Goal: Task Accomplishment & Management: Use online tool/utility

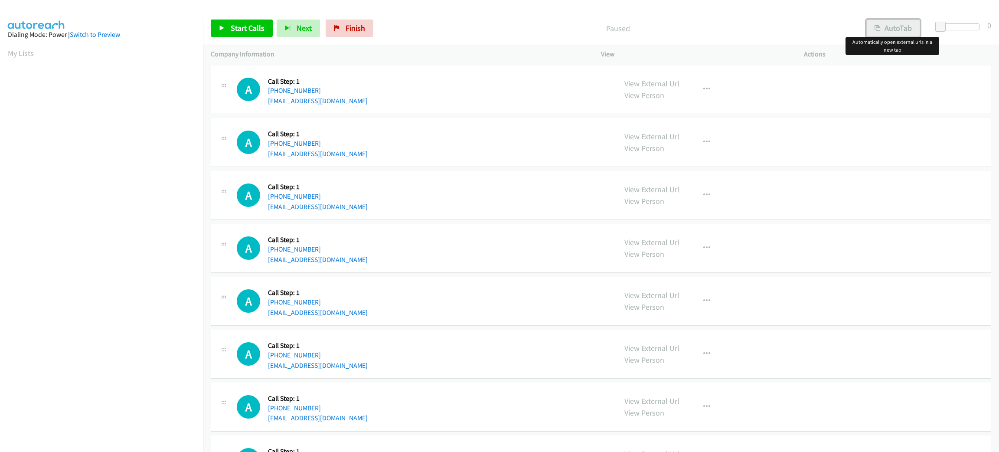
click at [885, 30] on button "AutoTab" at bounding box center [893, 28] width 54 height 17
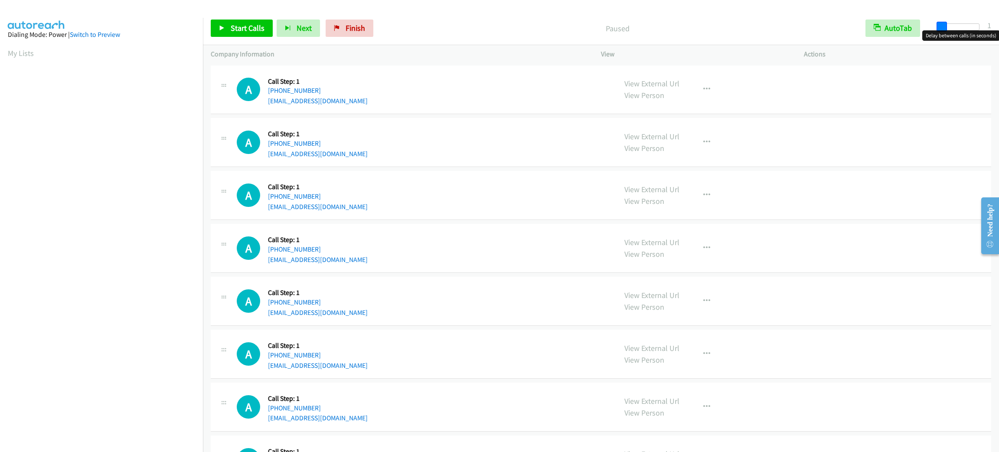
click at [938, 22] on span at bounding box center [941, 27] width 10 height 10
click at [254, 26] on span "Start Calls" at bounding box center [248, 28] width 34 height 10
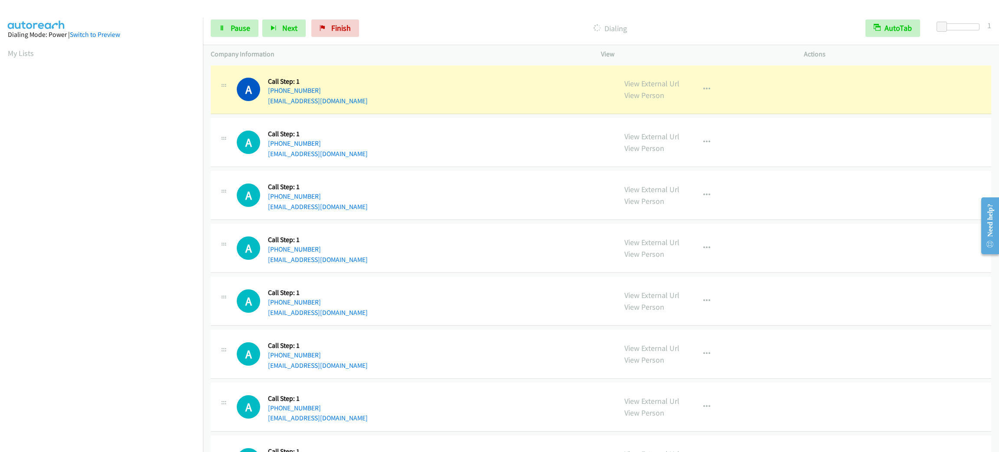
scroll to position [38, 0]
click at [394, 101] on div "A Callback Scheduled Call Step: 1 America/Los_Angeles [PHONE_NUMBER] [EMAIL_ADD…" at bounding box center [423, 89] width 372 height 33
click at [703, 89] on icon "button" at bounding box center [706, 89] width 7 height 7
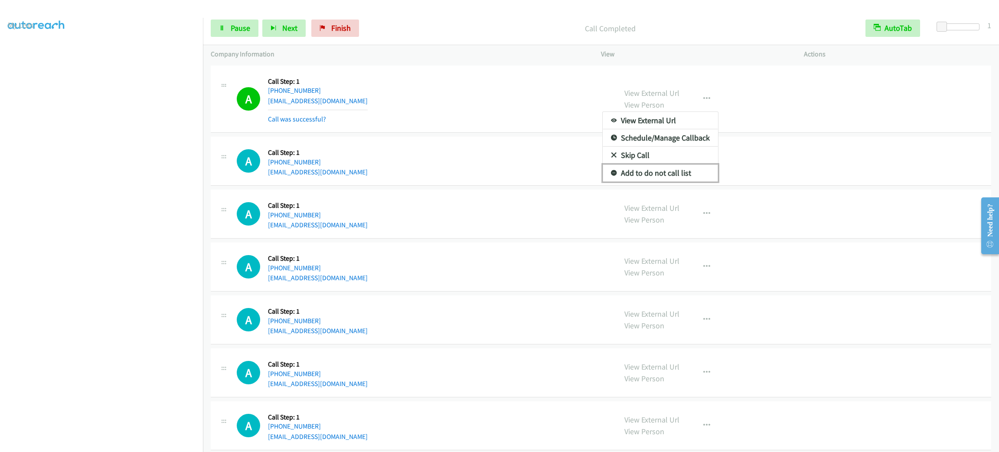
click at [685, 175] on link "Add to do not call list" at bounding box center [659, 172] width 115 height 17
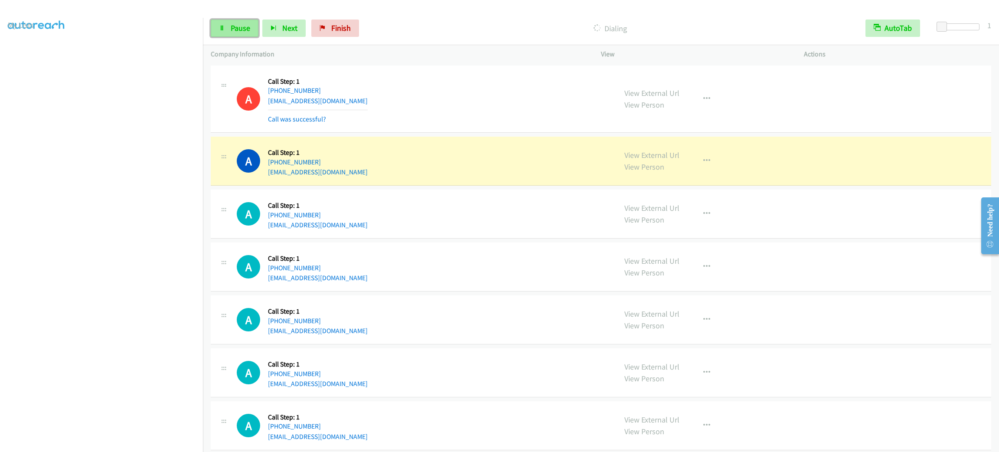
click at [256, 33] on link "Pause" at bounding box center [235, 28] width 48 height 17
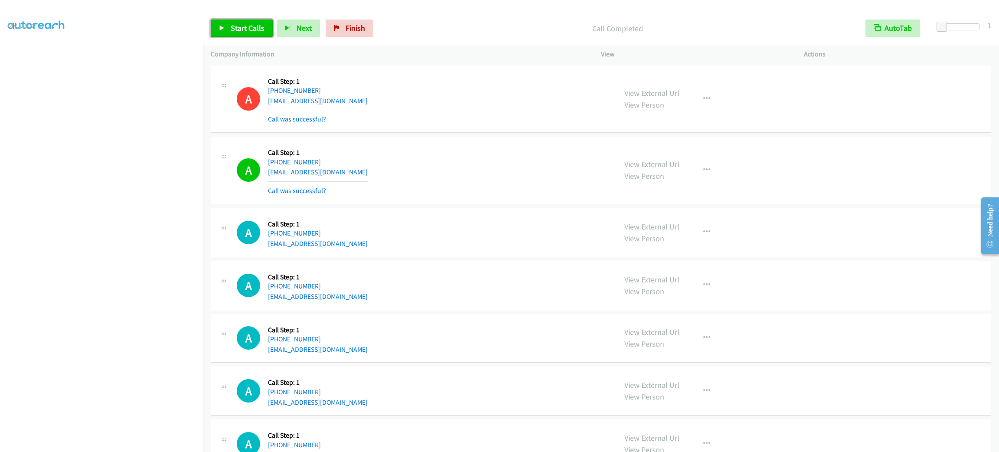
click at [257, 29] on span "Start Calls" at bounding box center [248, 28] width 34 height 10
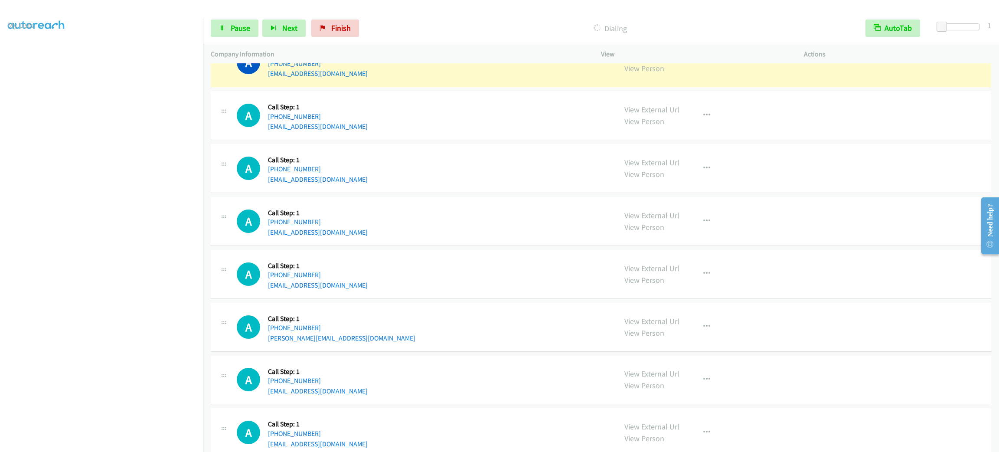
scroll to position [390, 0]
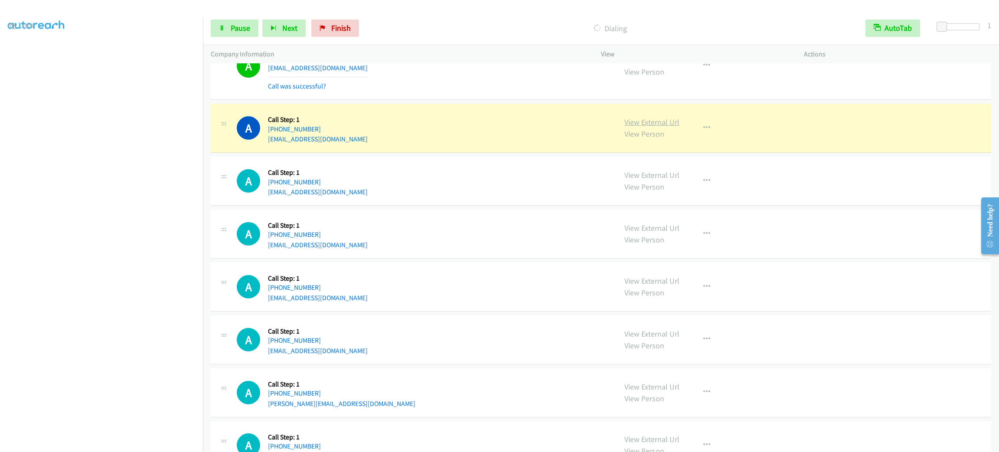
click at [657, 119] on link "View External Url" at bounding box center [651, 122] width 55 height 10
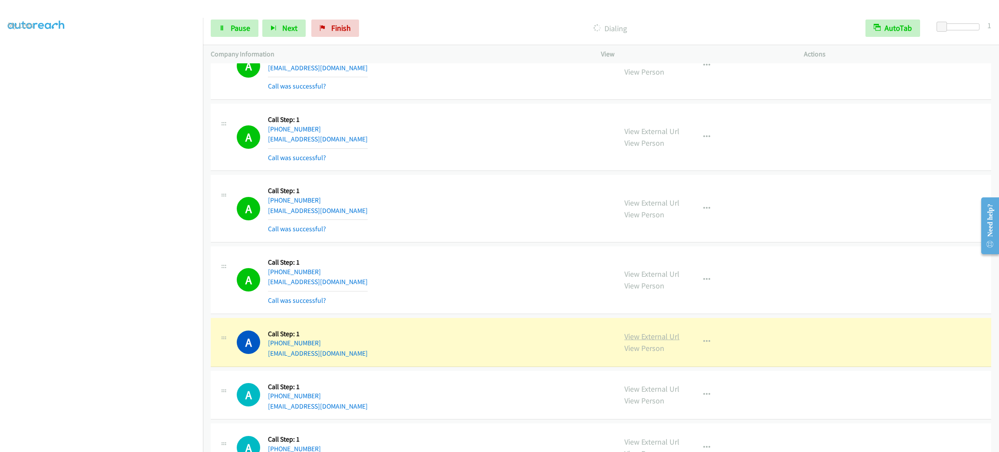
click at [652, 337] on link "View External Url" at bounding box center [651, 336] width 55 height 10
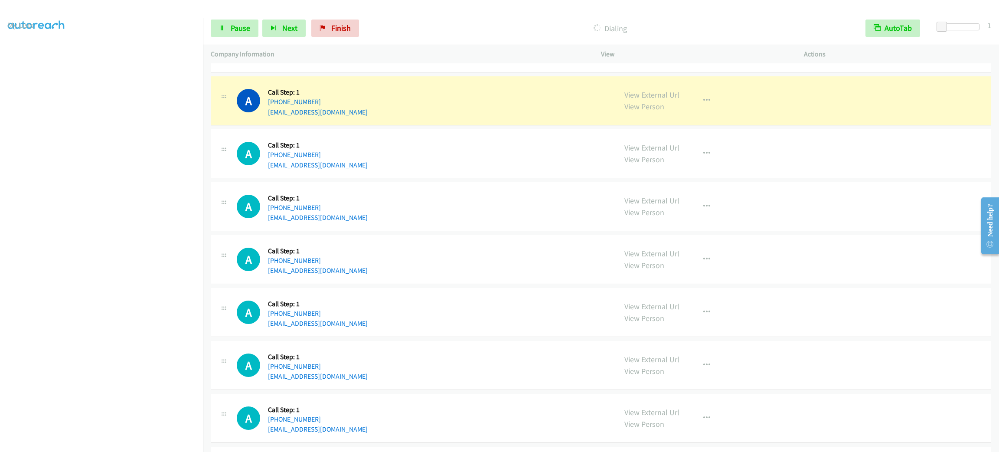
scroll to position [863, 0]
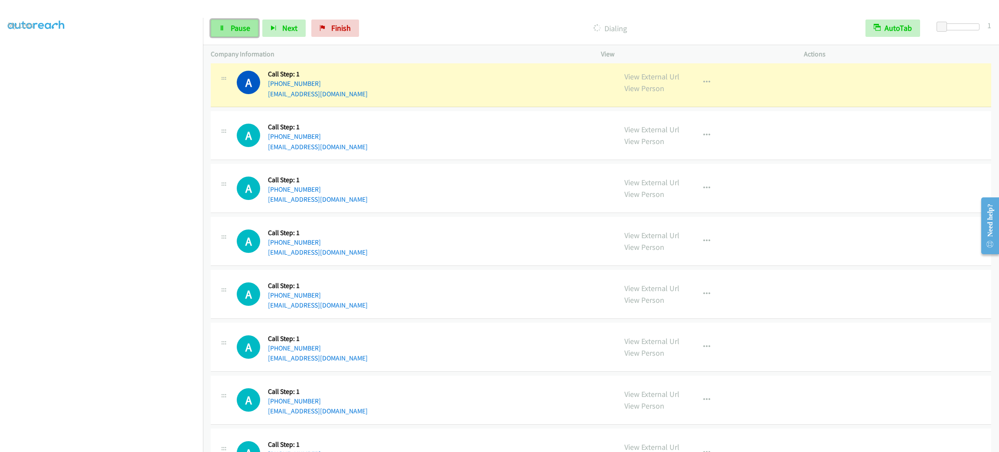
click at [248, 24] on span "Pause" at bounding box center [241, 28] width 20 height 10
click at [259, 33] on link "Start Calls" at bounding box center [242, 28] width 62 height 17
click at [256, 26] on link "Pause" at bounding box center [235, 28] width 48 height 17
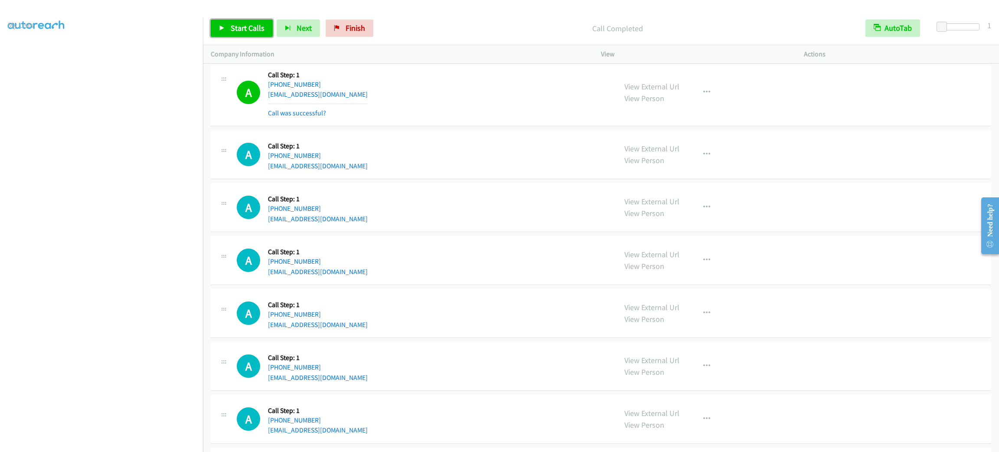
click at [240, 23] on span "Start Calls" at bounding box center [248, 28] width 34 height 10
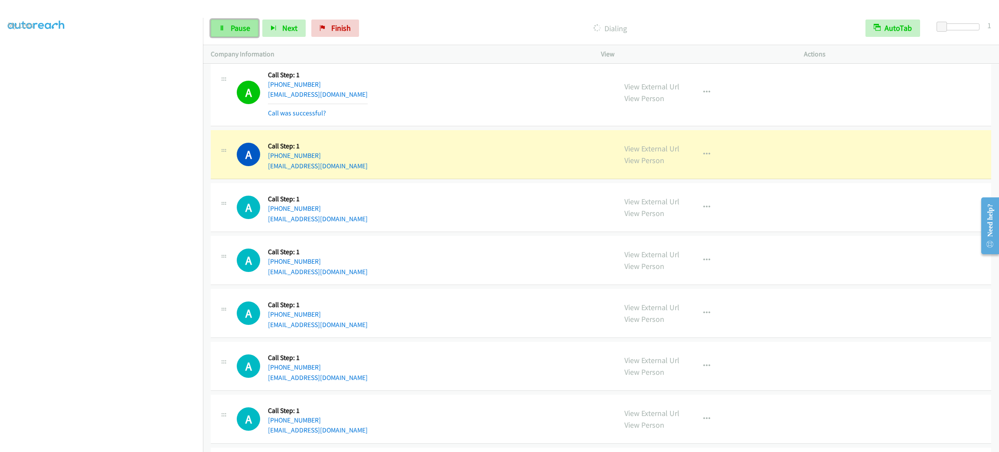
click at [238, 23] on span "Pause" at bounding box center [241, 28] width 20 height 10
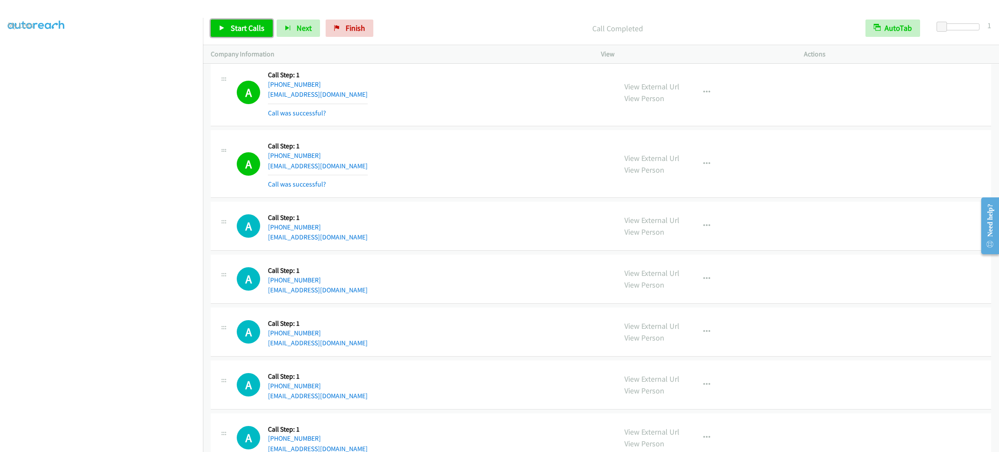
click at [258, 31] on span "Start Calls" at bounding box center [248, 28] width 34 height 10
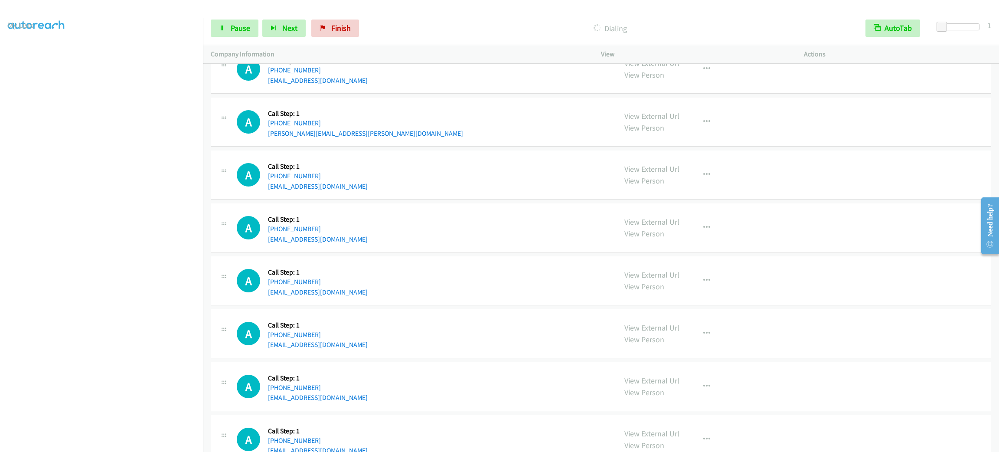
scroll to position [1662, 0]
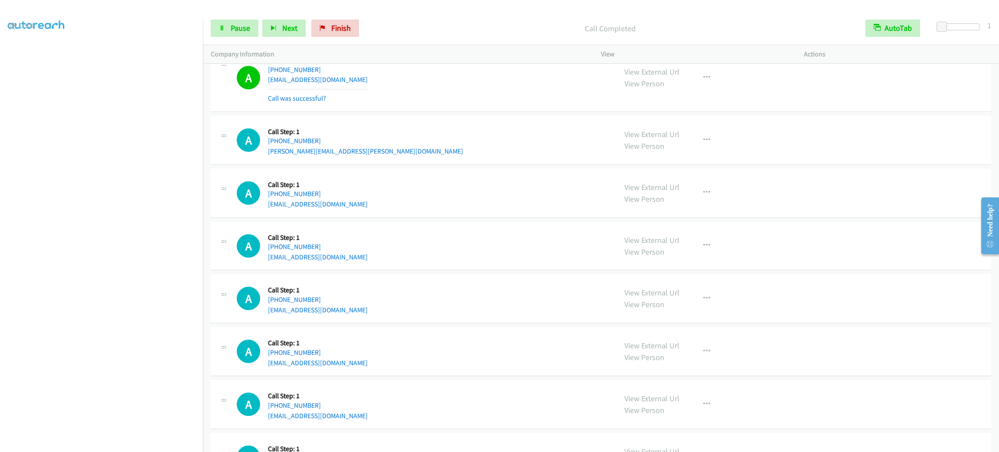
click at [383, 181] on div "A Callback Scheduled Call Step: 1 America/New_York [PHONE_NUMBER] [EMAIL_ADDRES…" at bounding box center [423, 192] width 372 height 33
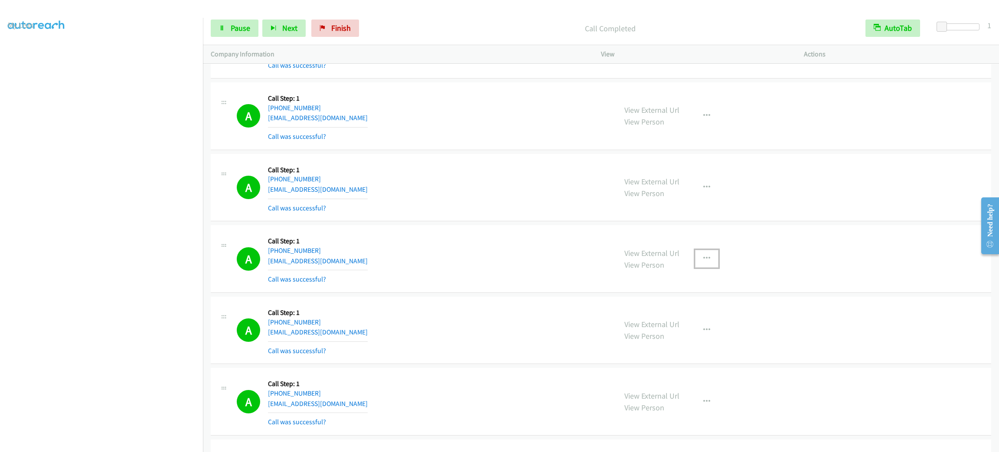
drag, startPoint x: 708, startPoint y: 264, endPoint x: 704, endPoint y: 286, distance: 22.4
click at [707, 264] on button "button" at bounding box center [706, 258] width 23 height 17
click at [693, 333] on link "Add to do not call list" at bounding box center [659, 332] width 115 height 17
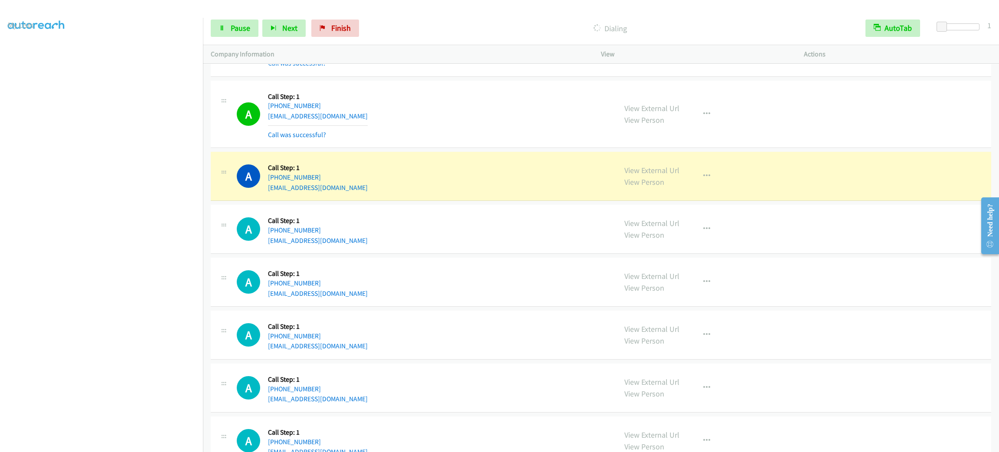
scroll to position [1905, 0]
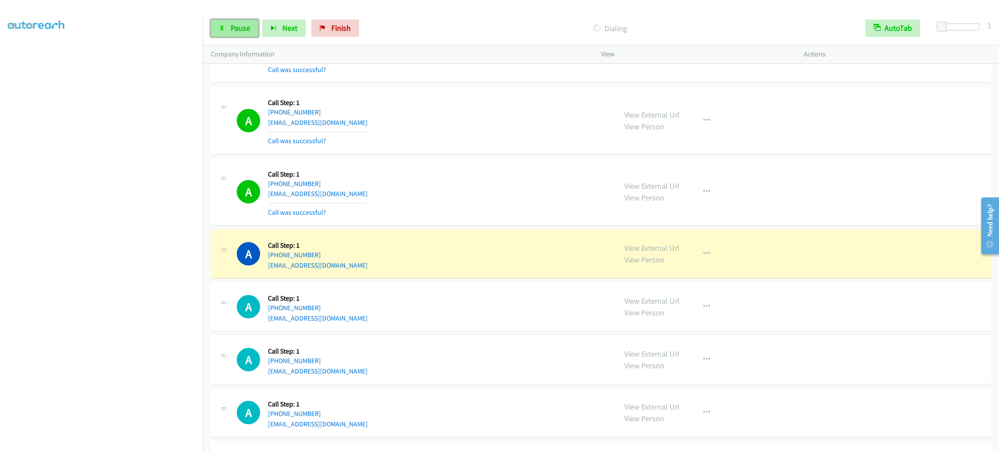
click at [224, 23] on link "Pause" at bounding box center [235, 28] width 48 height 17
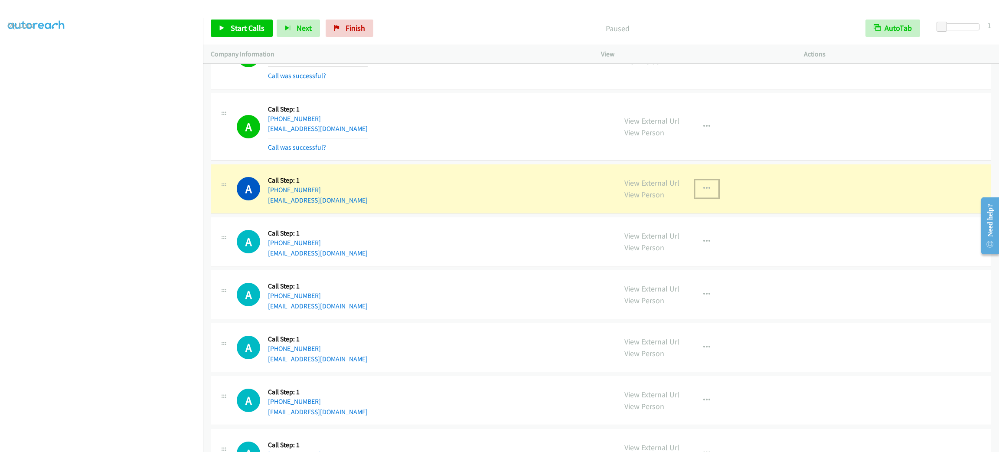
click at [705, 189] on button "button" at bounding box center [706, 188] width 23 height 17
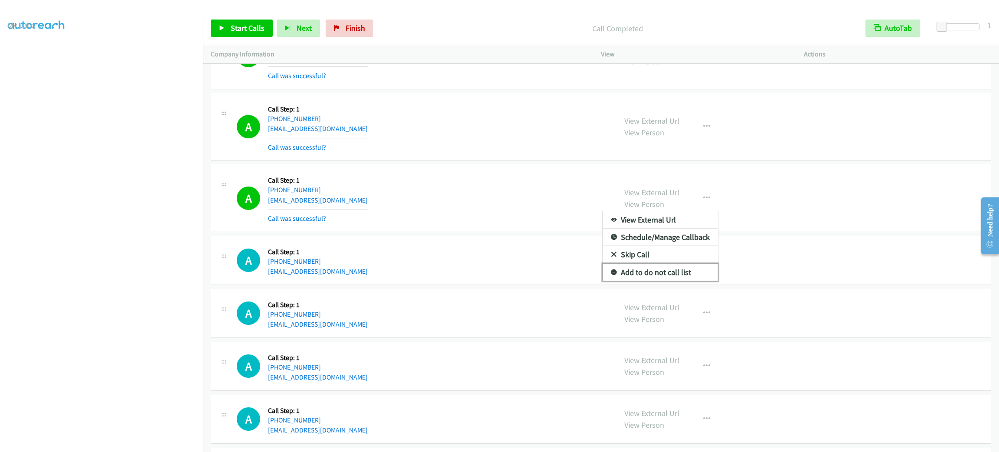
click at [669, 280] on link "Add to do not call list" at bounding box center [659, 271] width 115 height 17
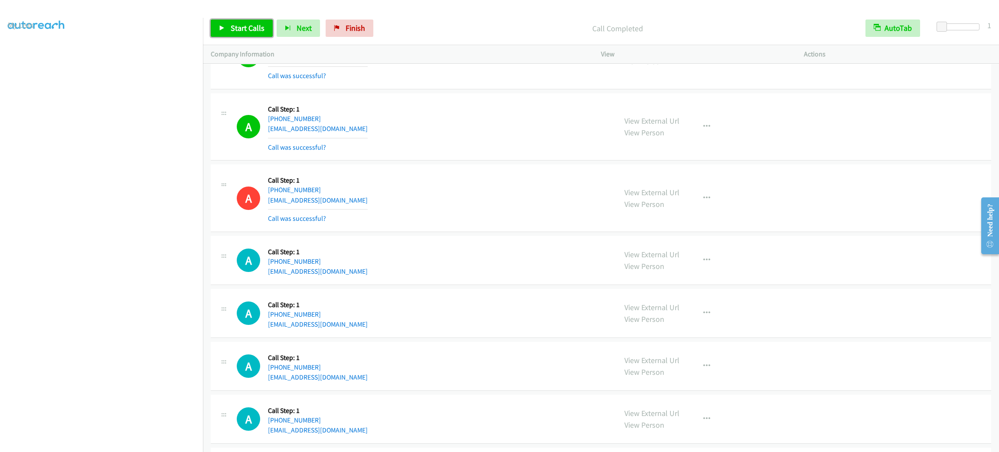
click at [236, 22] on link "Start Calls" at bounding box center [242, 28] width 62 height 17
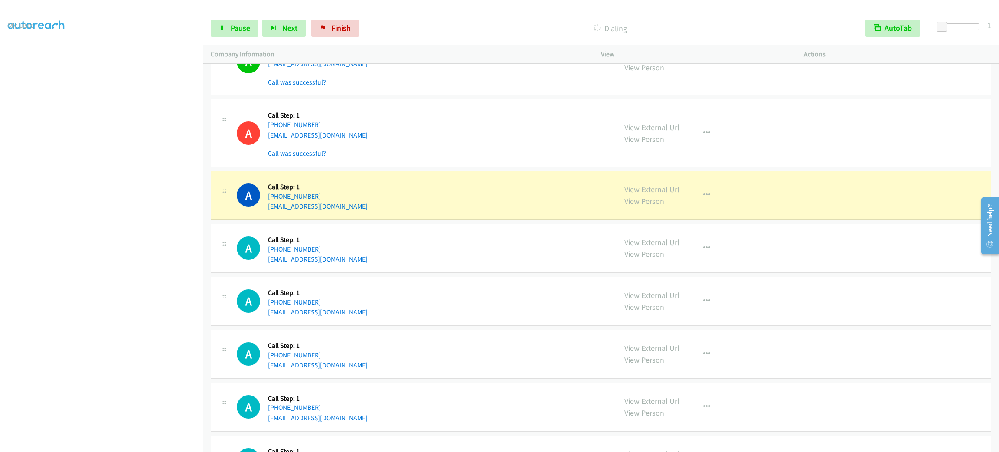
scroll to position [2100, 0]
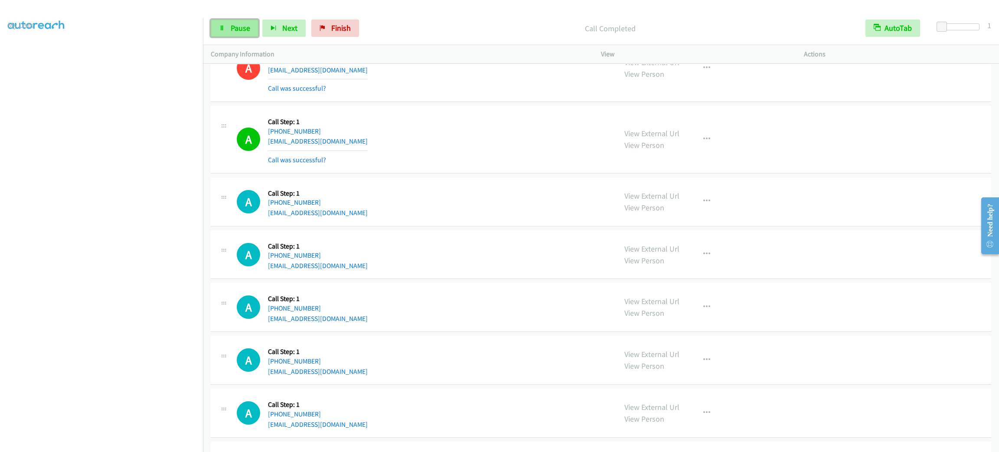
click at [251, 29] on link "Pause" at bounding box center [235, 28] width 48 height 17
